Goal: Share content

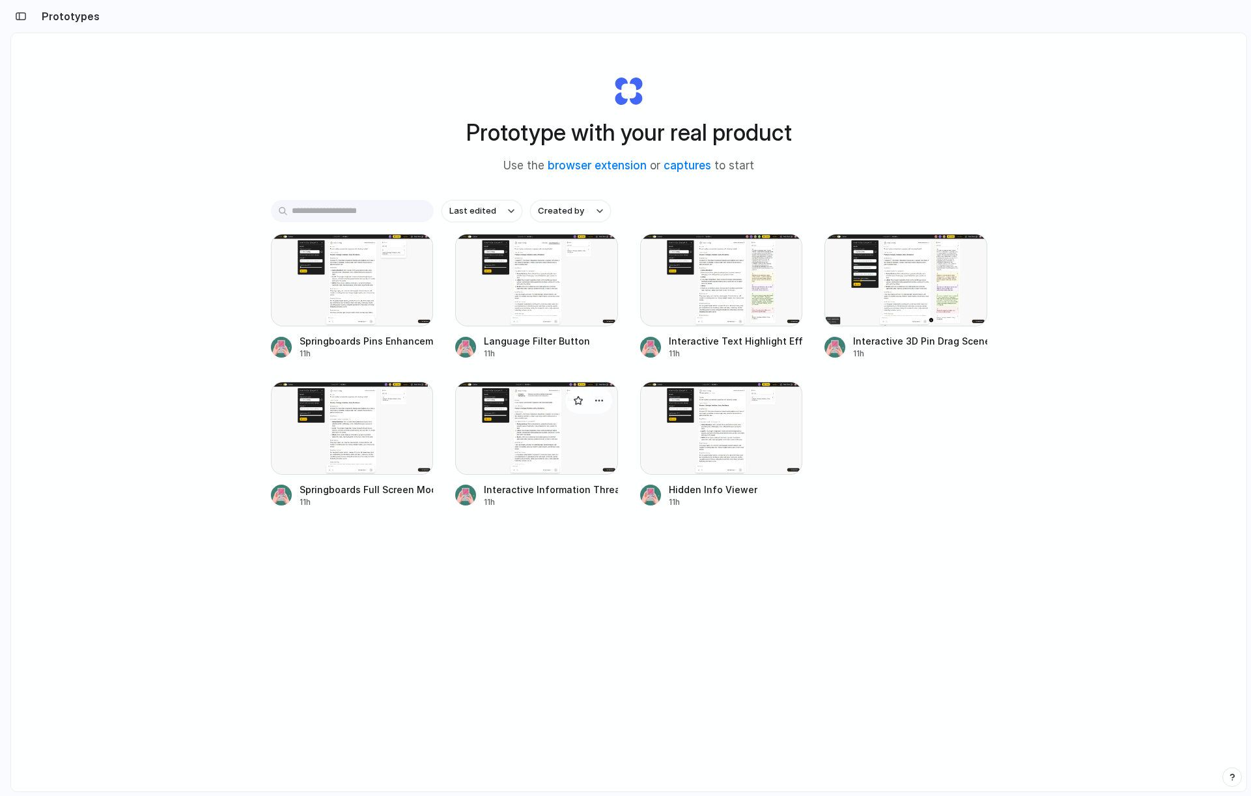
click at [566, 445] on div at bounding box center [536, 427] width 163 height 92
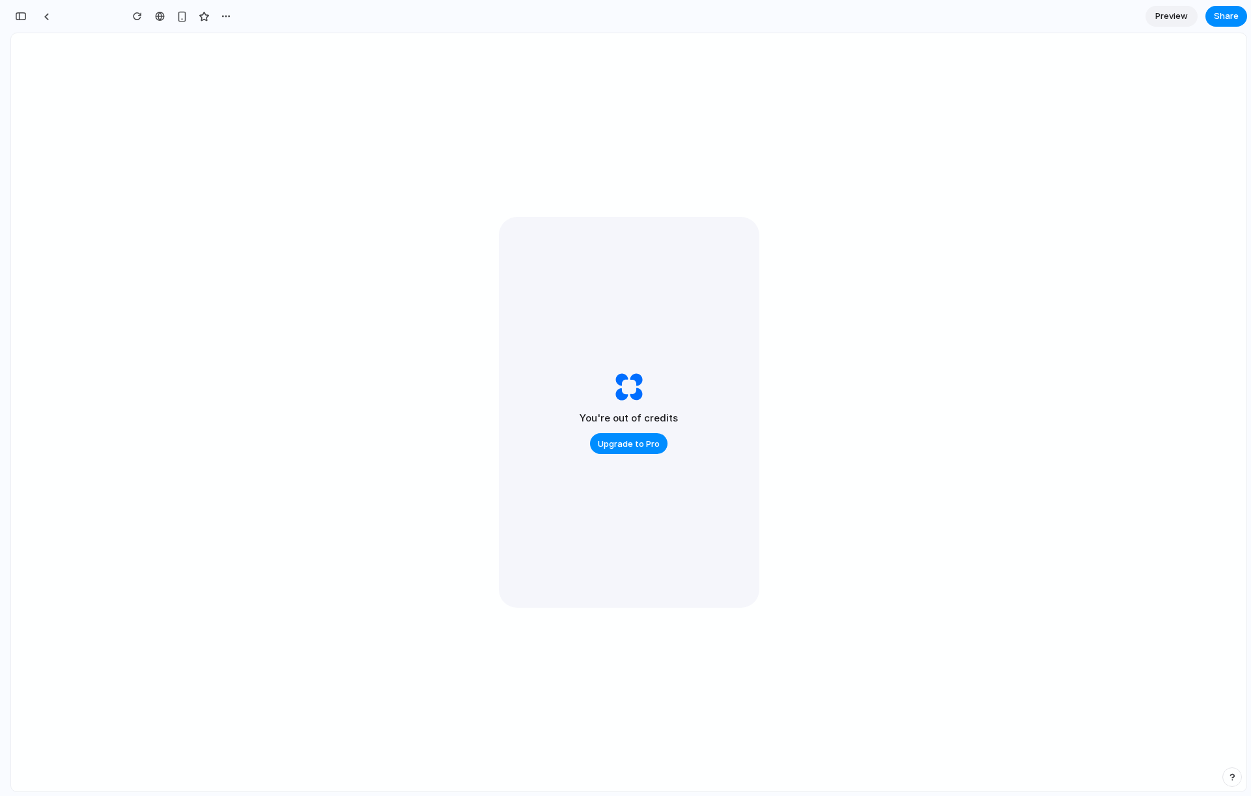
scroll to position [72, 0]
click at [1227, 12] on span "Share" at bounding box center [1225, 16] width 25 height 13
click at [1195, 147] on span "Copy link" at bounding box center [1203, 153] width 37 height 13
